Goal: Task Accomplishment & Management: Use online tool/utility

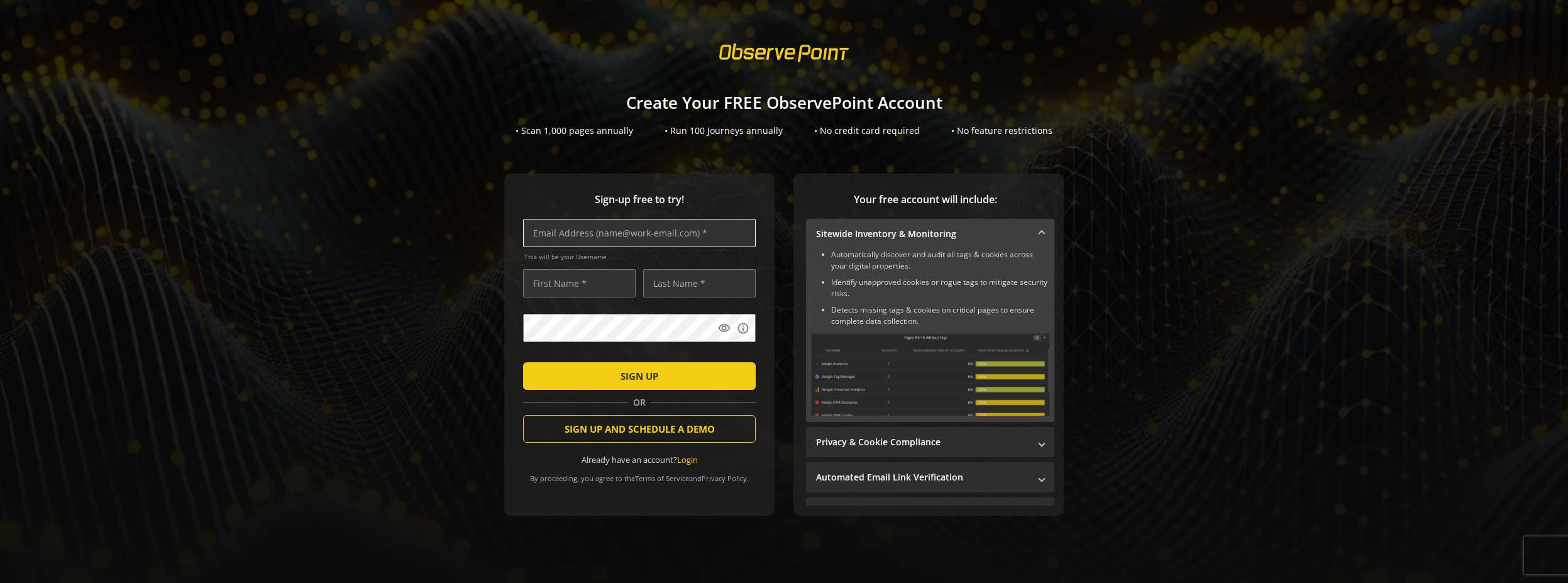
click at [625, 228] on input "text" at bounding box center [640, 232] width 233 height 28
type input "[EMAIL_ADDRESS][DOMAIN_NAME]"
type input "[PERSON_NAME]"
type input "Ronneseth"
click at [507, 377] on div "Sign-up free to try! [EMAIL_ADDRESS][DOMAIN_NAME] This will be your Username [P…" at bounding box center [639, 344] width 270 height 342
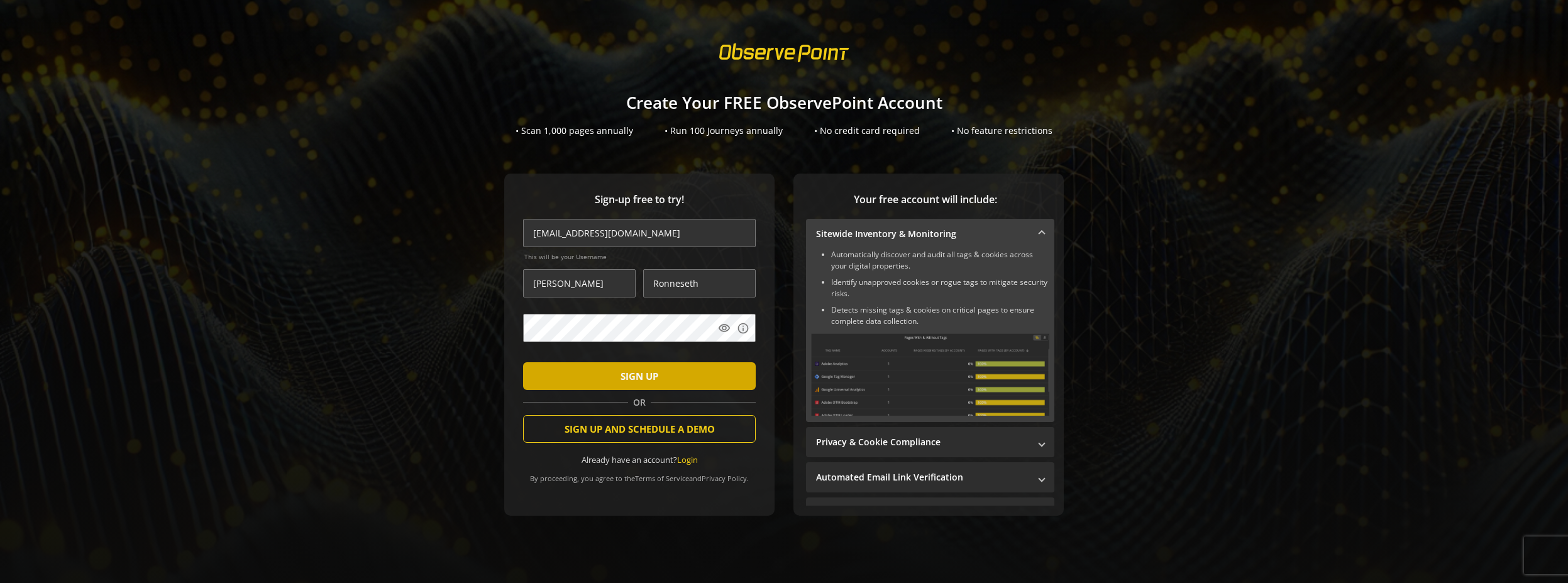
click at [594, 377] on span "submit" at bounding box center [640, 376] width 233 height 30
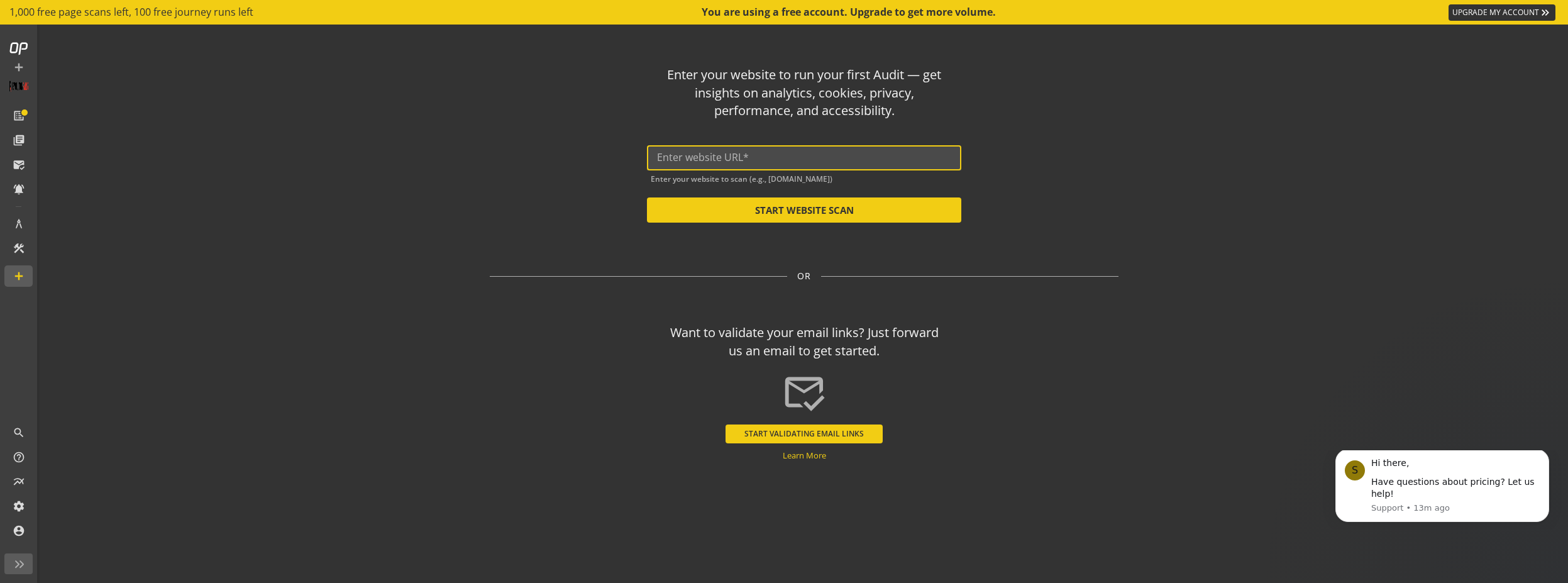
click at [878, 152] on input "text" at bounding box center [804, 157] width 294 height 12
type input "[URL][DOMAIN_NAME]"
click at [843, 217] on button "START WEBSITE SCAN" at bounding box center [804, 210] width 314 height 25
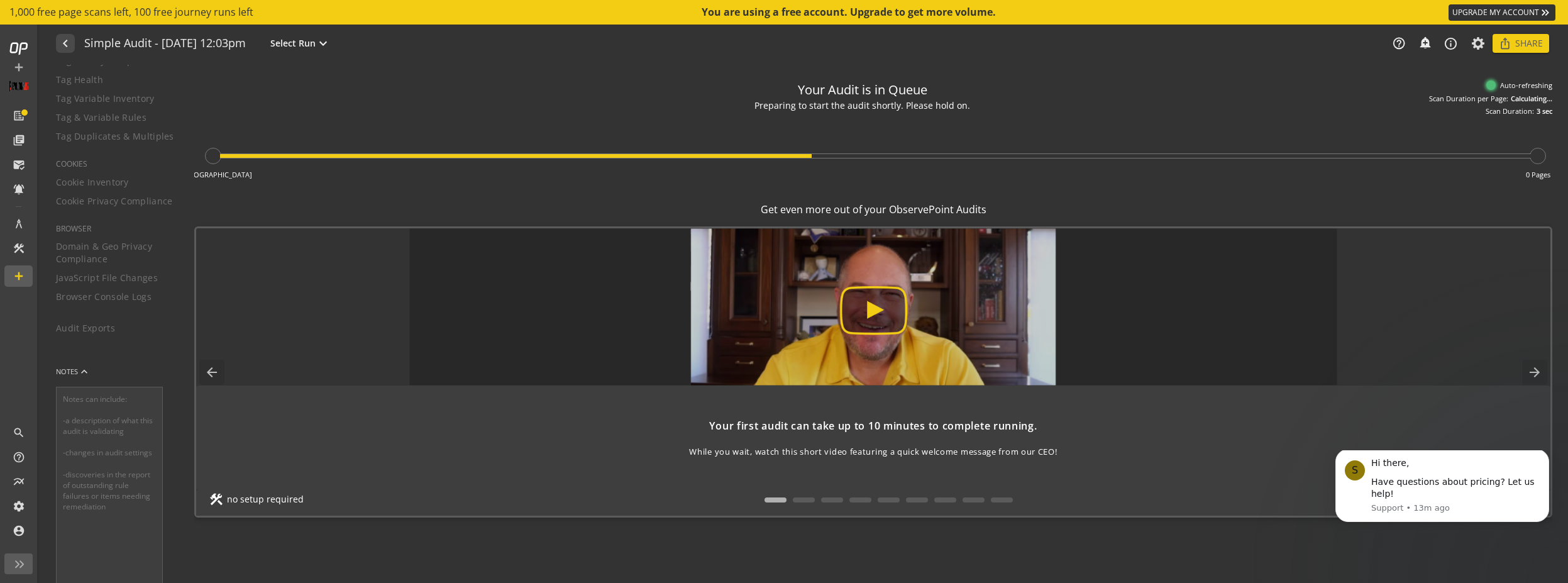
scroll to position [268, 0]
click at [332, 108] on div "Your Audit is in Queue Preparing to start the audit shortly. Please hold on. Th…" at bounding box center [873, 95] width 1358 height 42
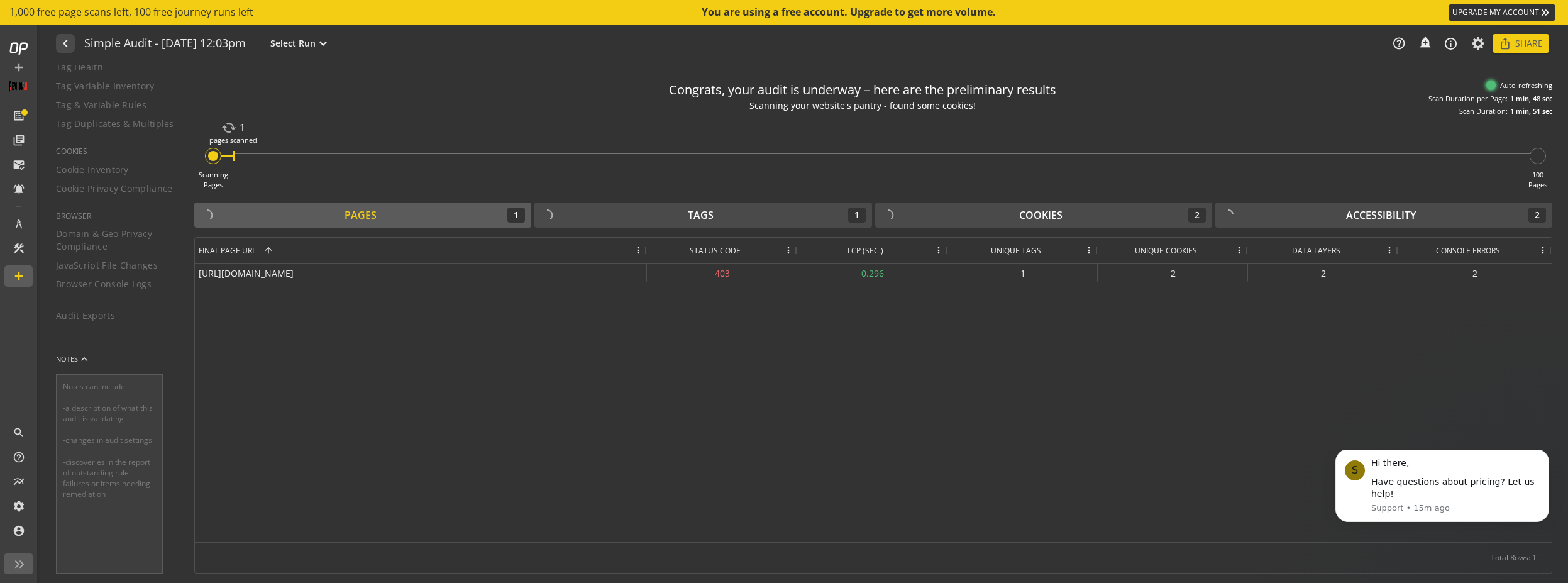
click at [631, 367] on div "[URL][DOMAIN_NAME] 403 0.296 1 2 2 2" at bounding box center [873, 402] width 1357 height 278
click at [1543, 456] on icon "Dismiss notification" at bounding box center [1546, 453] width 7 height 7
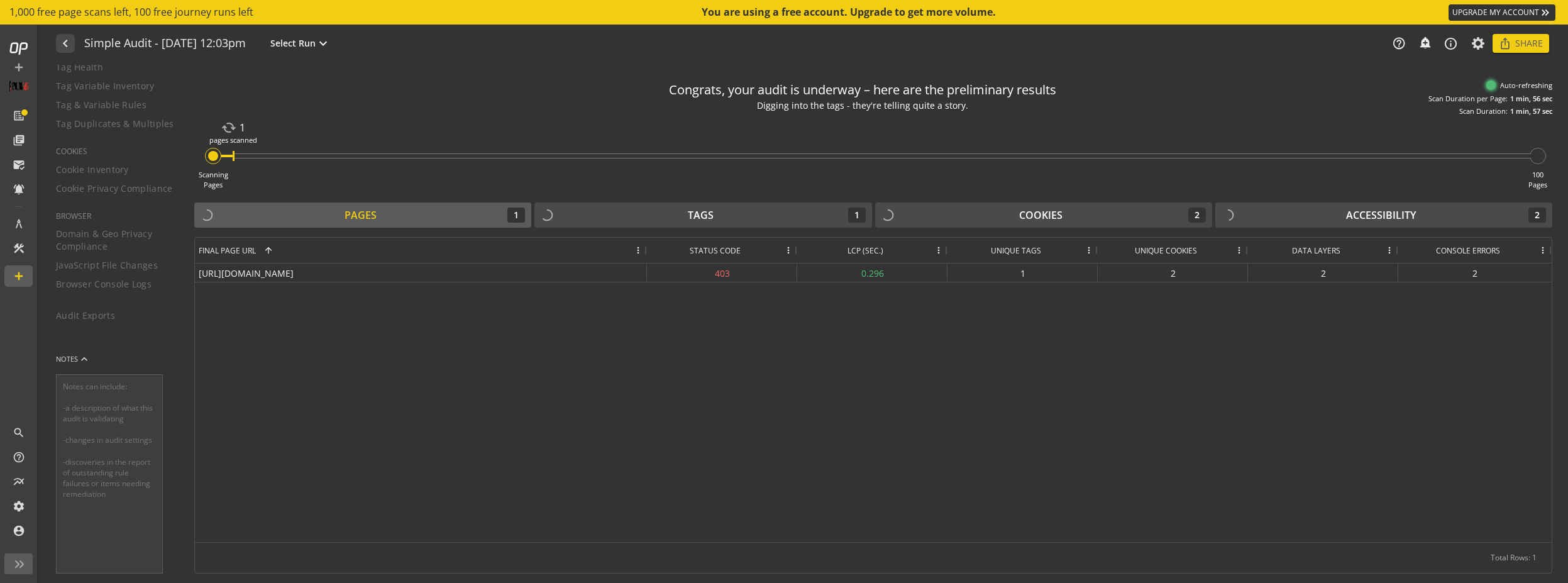
drag, startPoint x: 654, startPoint y: 86, endPoint x: 1081, endPoint y: 118, distance: 428.2
click at [1081, 118] on audit-live-results-progress-bar "Congrats, your audit is underway – here are the preliminary results Digging int…" at bounding box center [873, 132] width 1358 height 116
click at [1081, 118] on div "Scanning Pages cached 1 pages scanned 100 Pages" at bounding box center [873, 153] width 1358 height 73
drag, startPoint x: 1070, startPoint y: 117, endPoint x: 684, endPoint y: 91, distance: 386.9
click at [684, 91] on audit-live-results-progress-bar "Congrats, your audit is underway – here are the preliminary results Digging int…" at bounding box center [873, 132] width 1358 height 116
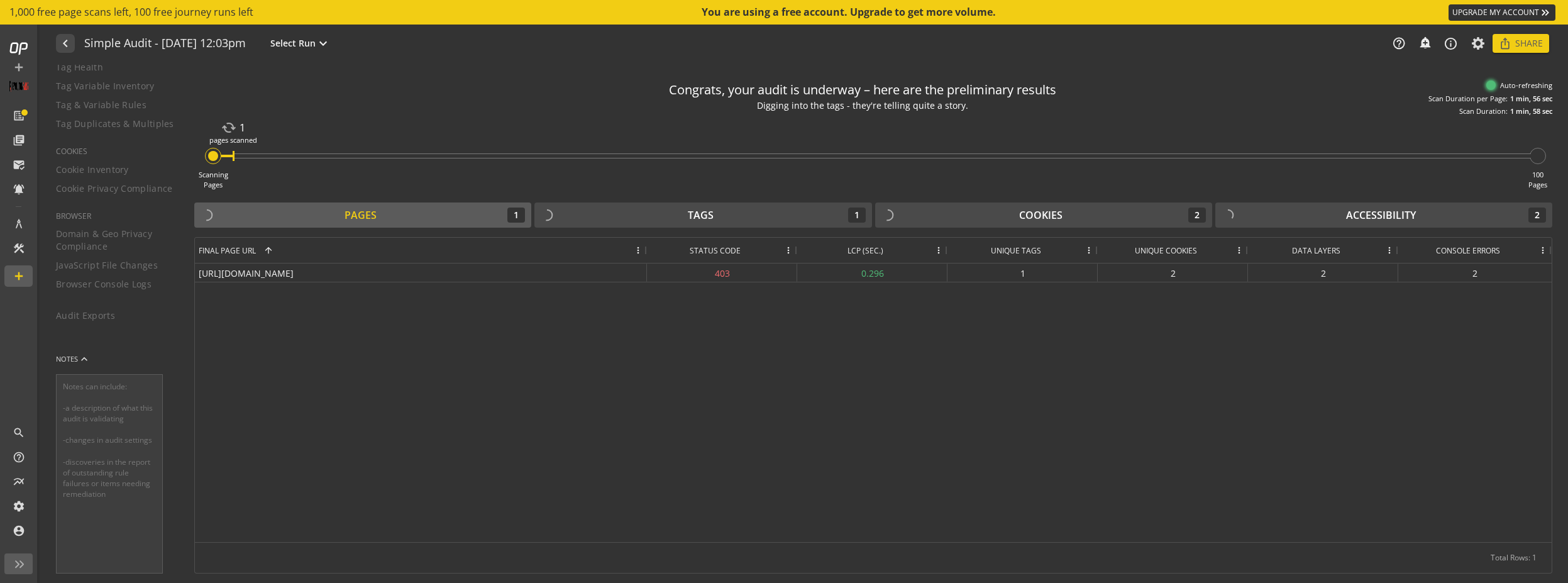
click at [684, 91] on div "Congrats, your audit is underway – here are the preliminary results" at bounding box center [863, 90] width 388 height 18
drag, startPoint x: 1029, startPoint y: 122, endPoint x: 602, endPoint y: 94, distance: 427.9
click at [602, 94] on audit-live-results-progress-bar "Congrats, your audit is underway – here are the preliminary results Peeking beh…" at bounding box center [873, 132] width 1358 height 116
click at [602, 94] on div "Congrats, your audit is underway – here are the preliminary results Peeking beh…" at bounding box center [873, 95] width 1358 height 42
drag, startPoint x: 602, startPoint y: 94, endPoint x: 1087, endPoint y: 126, distance: 486.1
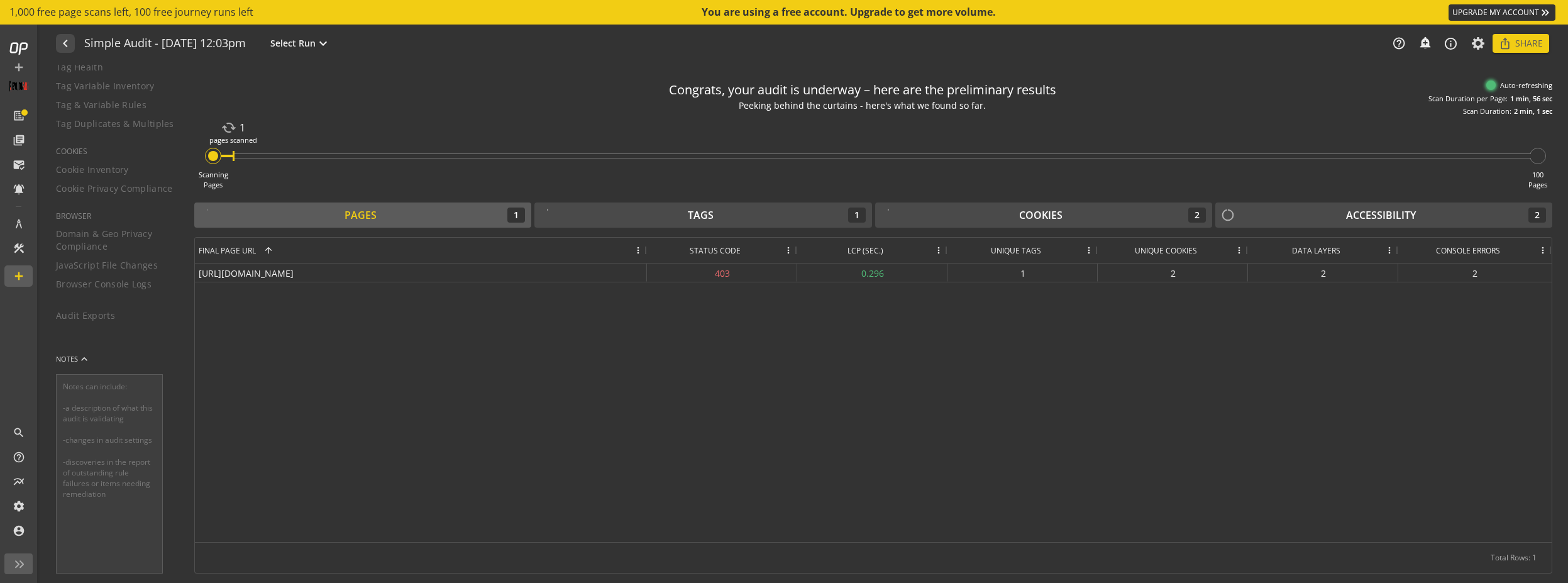
click at [1087, 126] on audit-live-results-progress-bar "Congrats, your audit is underway – here are the preliminary results Peeking beh…" at bounding box center [873, 132] width 1358 height 116
click at [1087, 126] on div "Scanning Pages cached 1 pages scanned 100 Pages" at bounding box center [873, 153] width 1358 height 73
drag, startPoint x: 1081, startPoint y: 127, endPoint x: 590, endPoint y: 81, distance: 493.2
click at [591, 81] on audit-live-results-progress-bar "Congrats, your audit is underway – here are the preliminary results Peeking beh…" at bounding box center [873, 132] width 1358 height 116
click at [590, 81] on div "Congrats, your audit is underway – here are the preliminary results Peeking beh…" at bounding box center [873, 95] width 1358 height 42
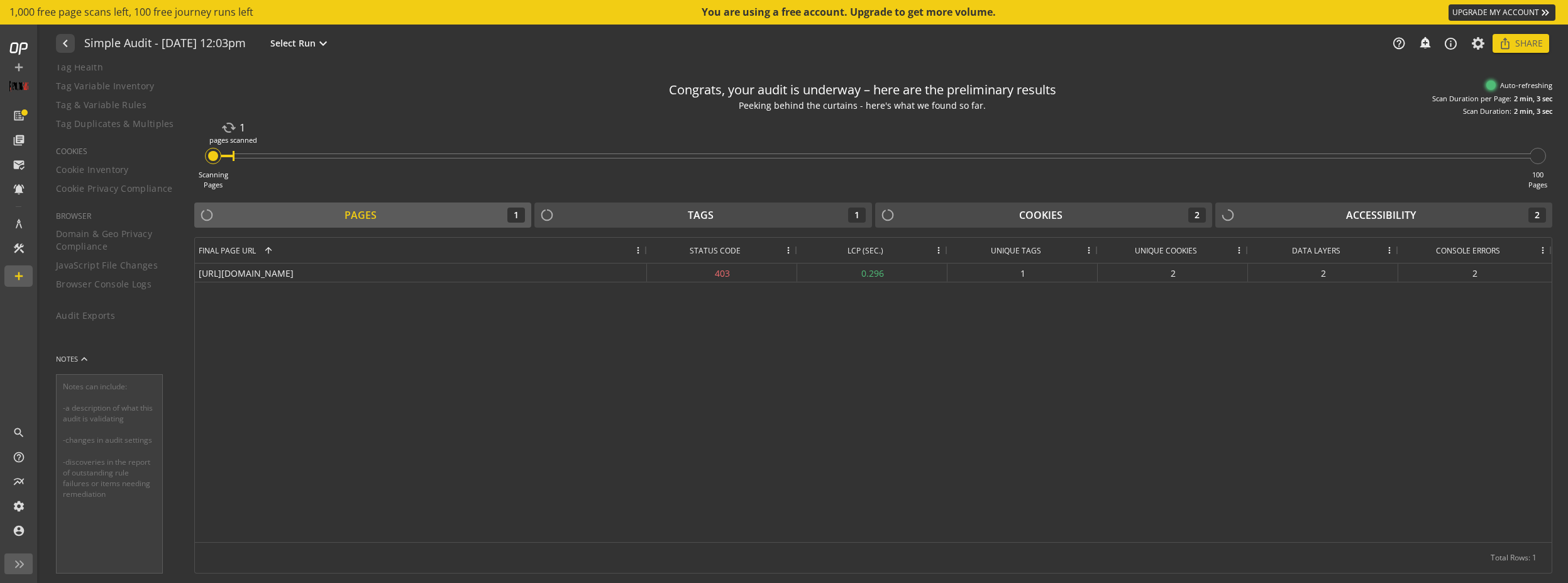
click at [712, 335] on div "[URL][DOMAIN_NAME] 403 0.296 1 2 2 2" at bounding box center [873, 402] width 1357 height 278
click at [1001, 359] on div "[URL][DOMAIN_NAME] 403 0.296 1 2 2 2" at bounding box center [873, 402] width 1357 height 278
click at [826, 399] on div "[URL][DOMAIN_NAME] 403 0.296 1 2 2 2" at bounding box center [873, 402] width 1357 height 278
